Goal: Task Accomplishment & Management: Use online tool/utility

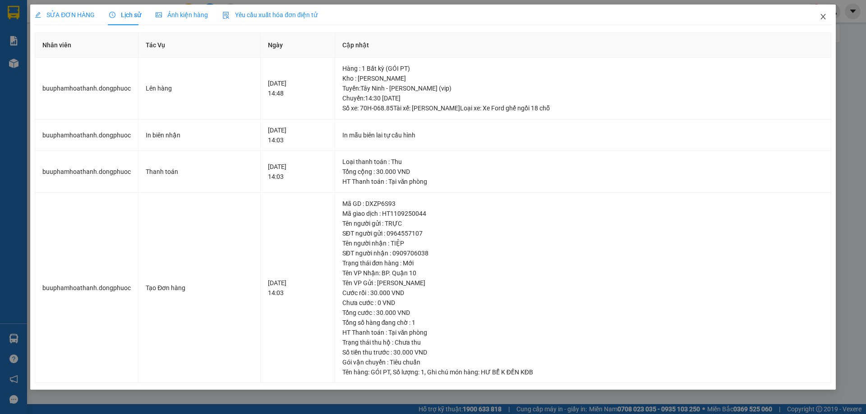
drag, startPoint x: 824, startPoint y: 17, endPoint x: 254, endPoint y: 23, distance: 570.0
click at [823, 17] on icon "close" at bounding box center [822, 16] width 7 height 7
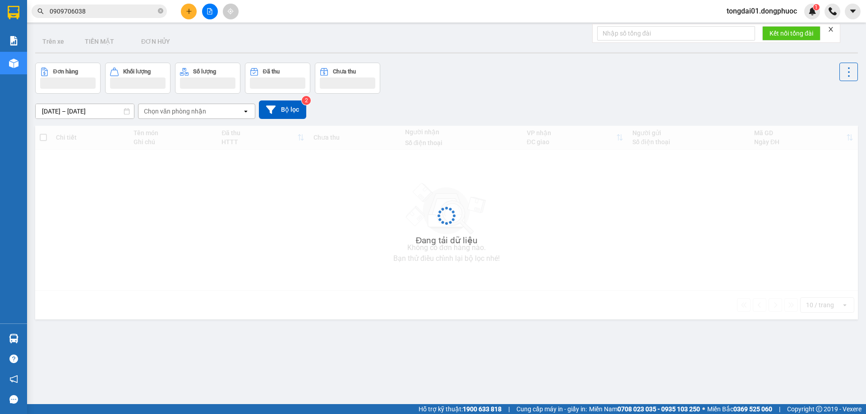
click at [114, 11] on input "0909706038" at bounding box center [103, 11] width 106 height 10
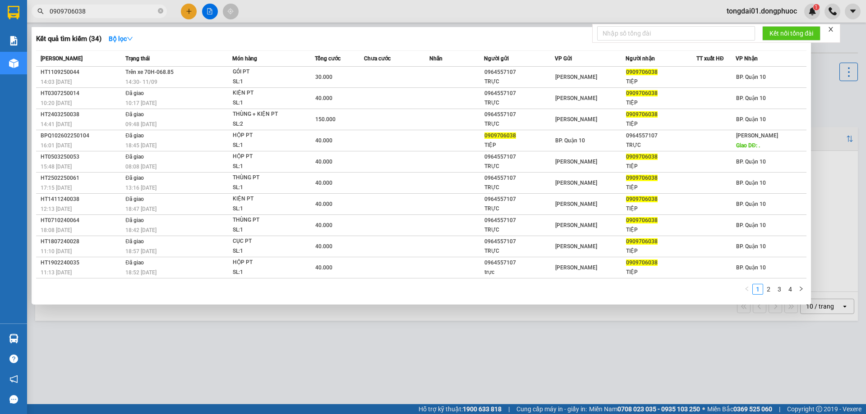
click at [114, 11] on input "0909706038" at bounding box center [103, 11] width 106 height 10
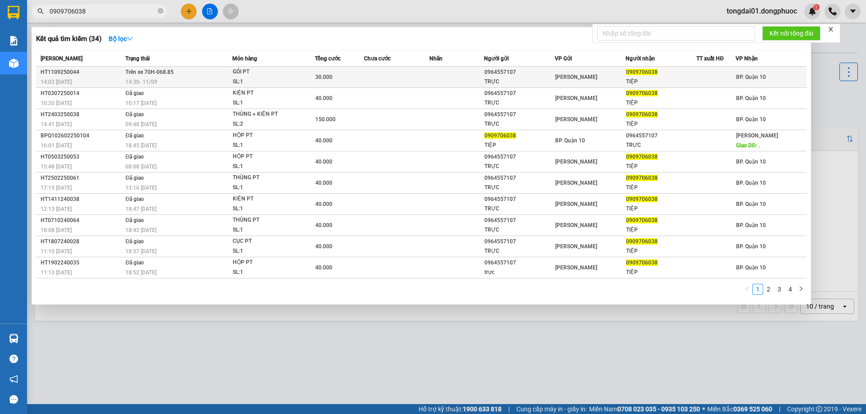
click at [196, 75] on td "Trên xe 70H-068.85 14:30 [DATE]" at bounding box center [177, 77] width 109 height 21
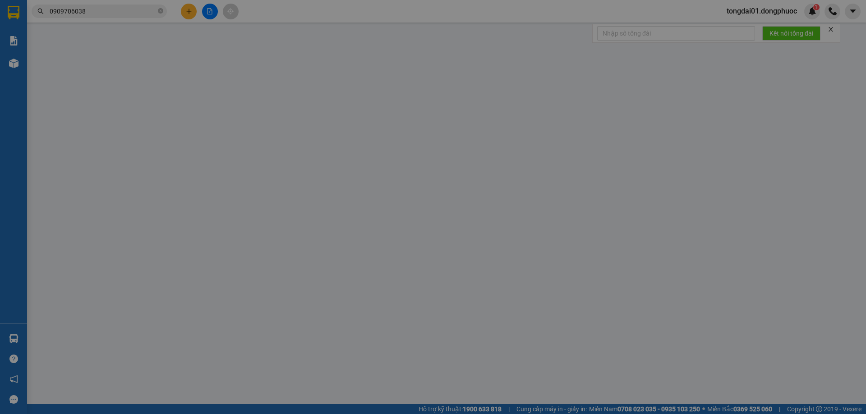
type input "0964557107"
type input "TRỰC"
type input "0909706038"
type input "TIỆP"
type input "30.000"
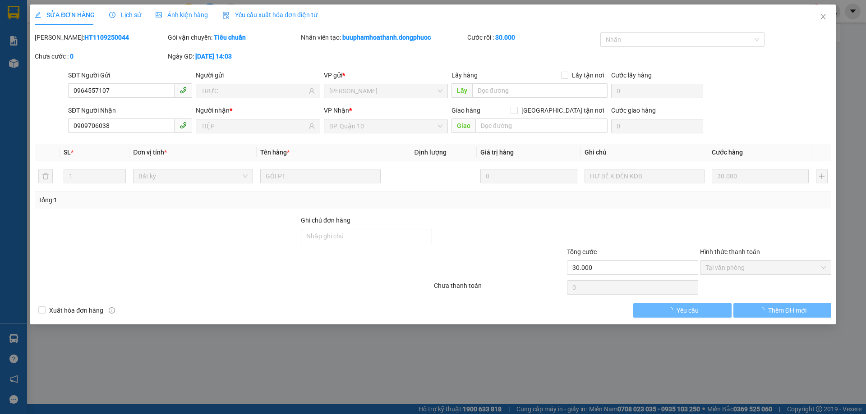
drag, startPoint x: 126, startPoint y: 24, endPoint x: 130, endPoint y: 19, distance: 6.1
click at [125, 24] on div "Lịch sử" at bounding box center [125, 15] width 32 height 21
